Goal: Information Seeking & Learning: Check status

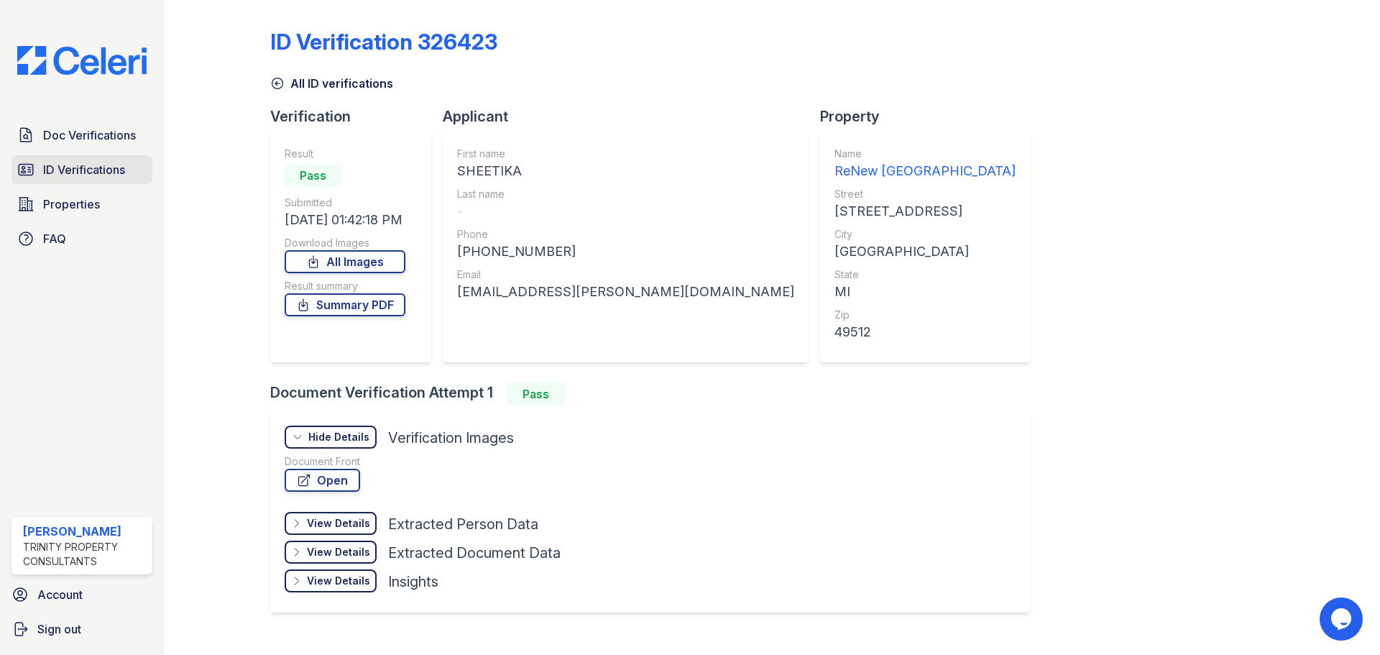
click at [87, 162] on span "ID Verifications" at bounding box center [84, 169] width 82 height 17
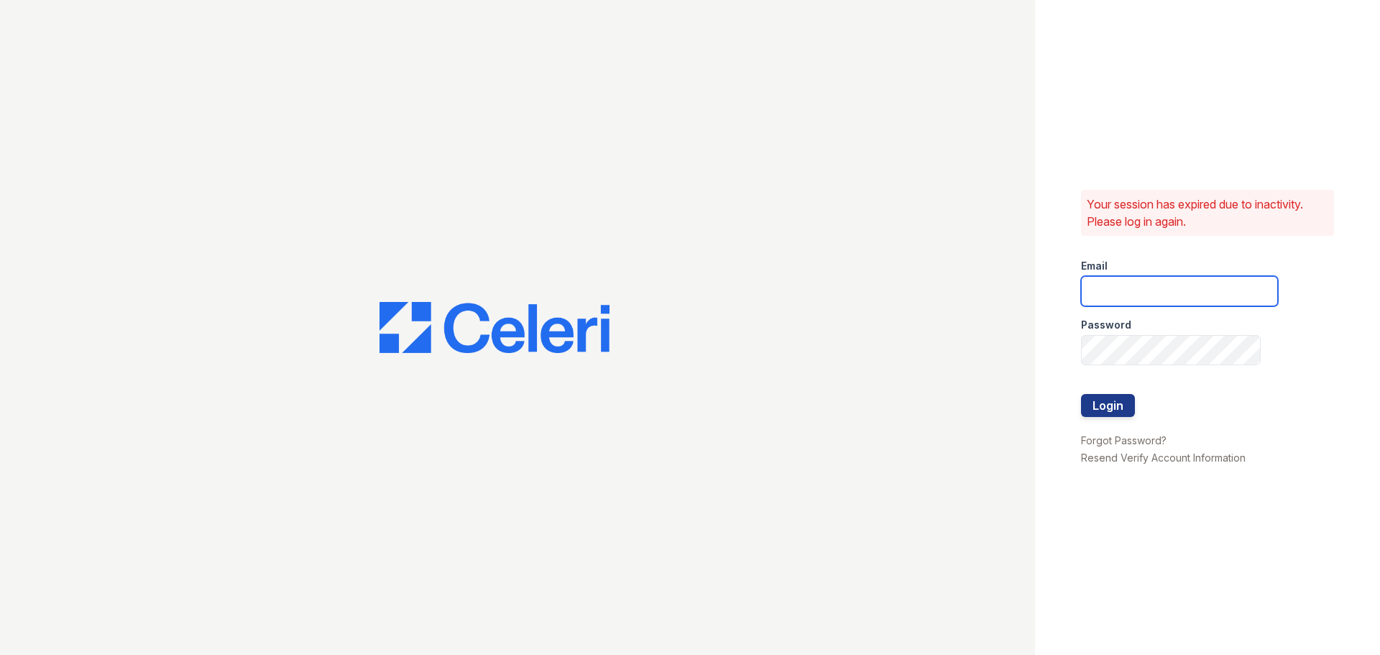
click at [1160, 288] on input "email" at bounding box center [1179, 291] width 197 height 30
click at [1169, 298] on input "email" at bounding box center [1179, 291] width 197 height 30
type input "[EMAIL_ADDRESS][DOMAIN_NAME]"
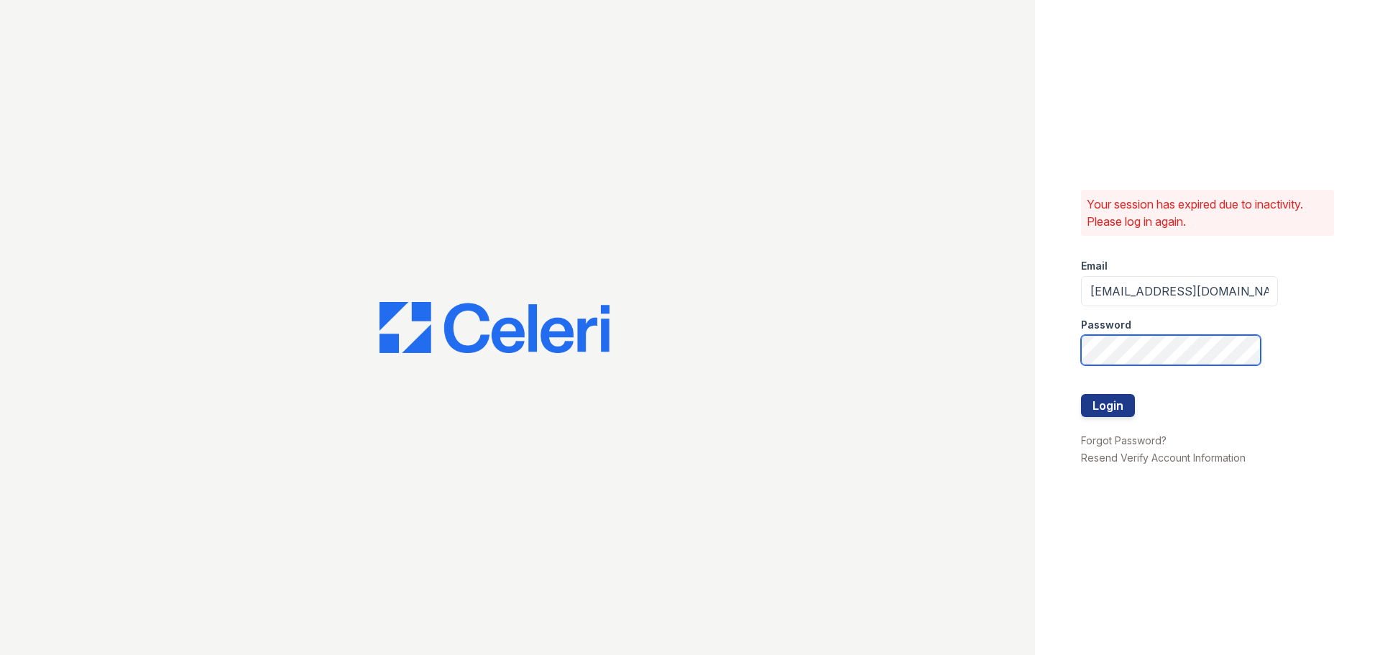
click at [1081, 394] on button "Login" at bounding box center [1108, 405] width 54 height 23
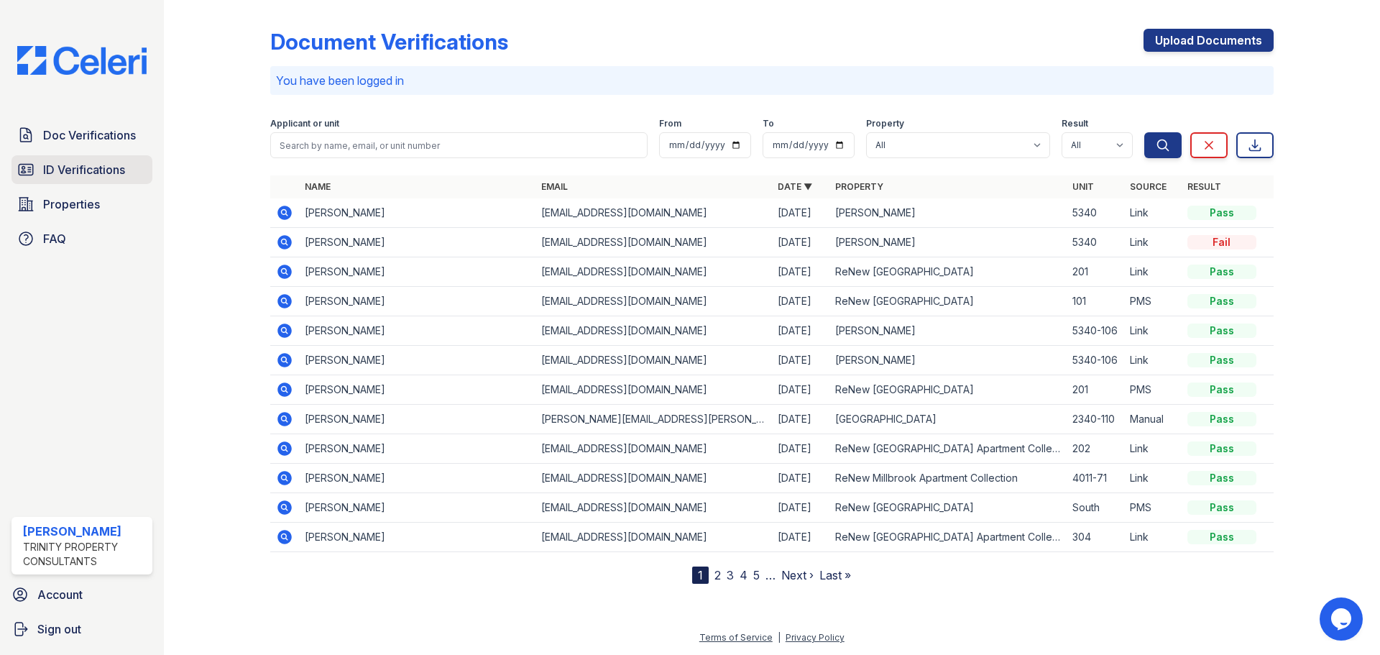
click at [92, 168] on span "ID Verifications" at bounding box center [84, 169] width 82 height 17
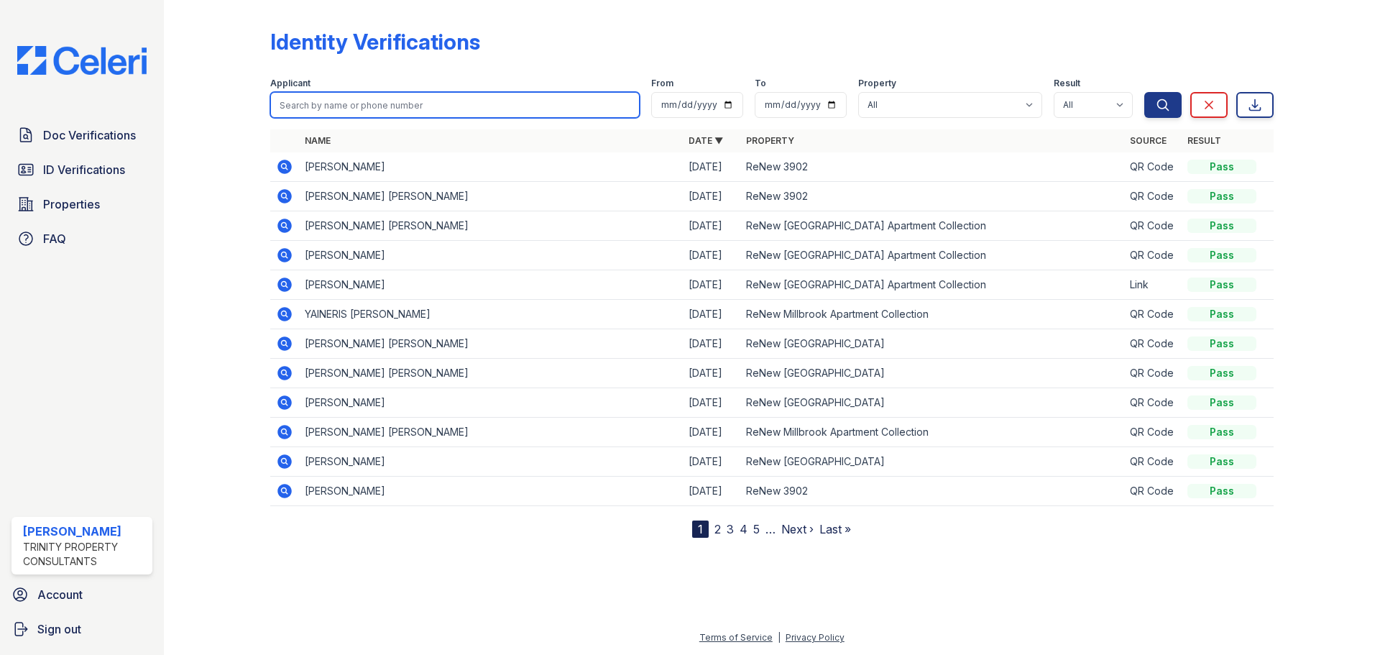
click at [344, 97] on input "search" at bounding box center [455, 105] width 370 height 26
paste input "Yareli"
type input "Yareli"
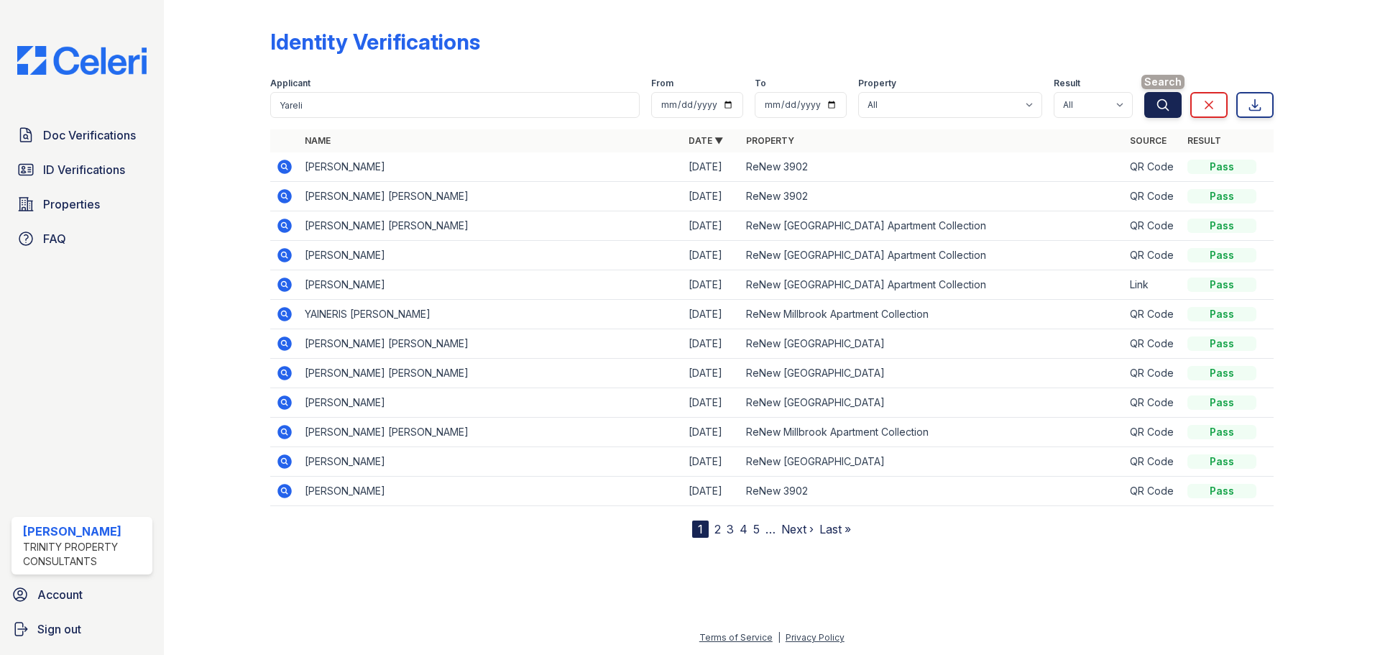
click at [1156, 107] on icon "submit" at bounding box center [1163, 105] width 14 height 14
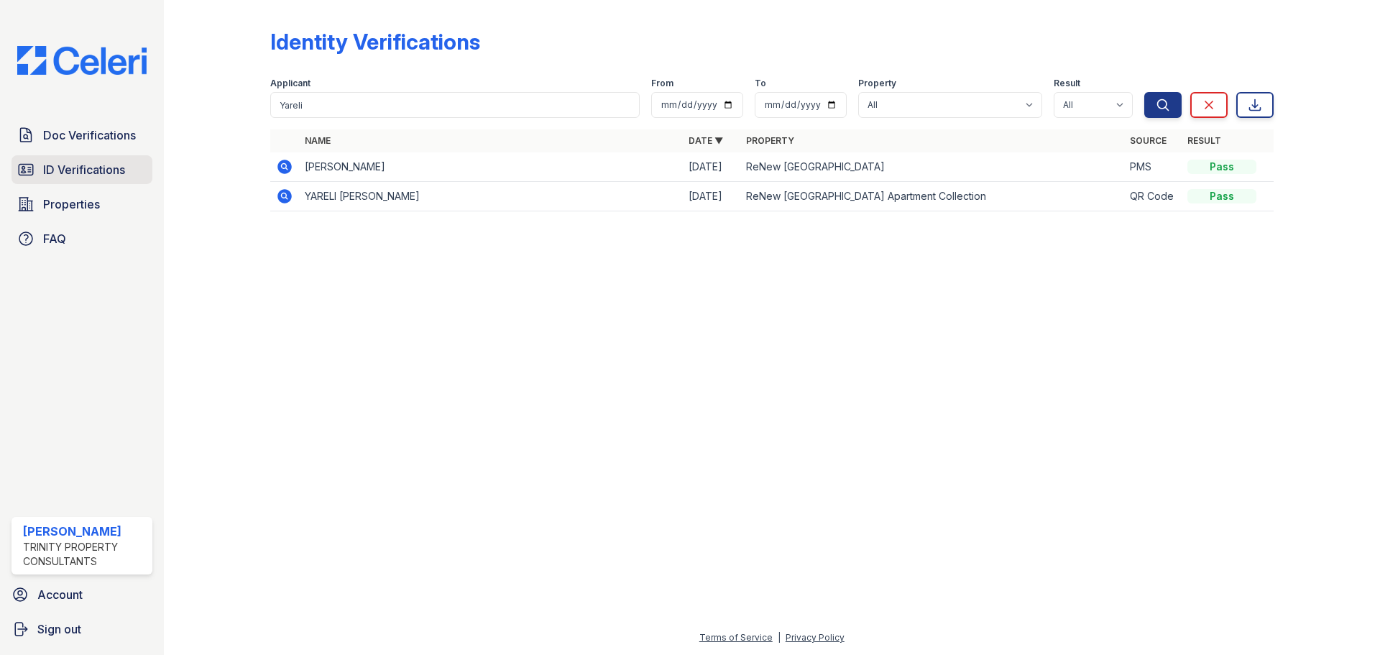
click at [103, 183] on link "ID Verifications" at bounding box center [82, 169] width 141 height 29
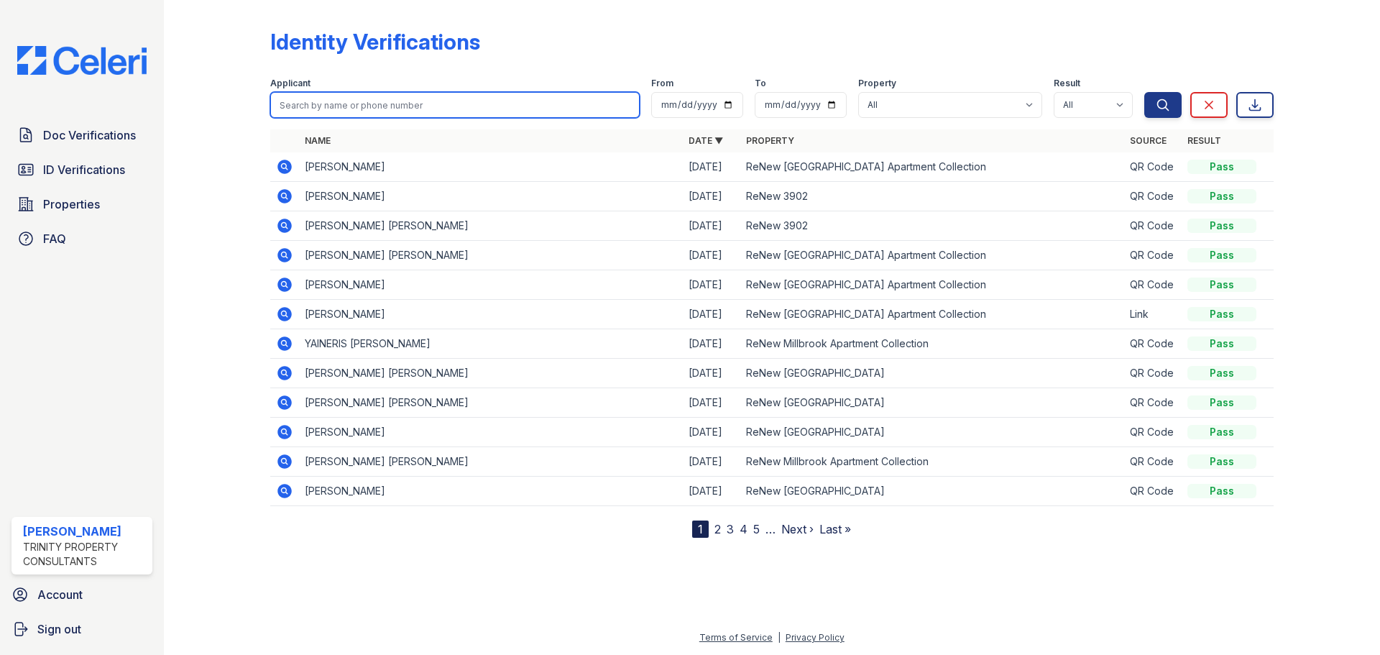
click at [315, 100] on input "search" at bounding box center [455, 105] width 370 height 26
type input "[PERSON_NAME]"
click at [1145, 92] on button "Search" at bounding box center [1163, 105] width 37 height 26
